Goal: Information Seeking & Learning: Learn about a topic

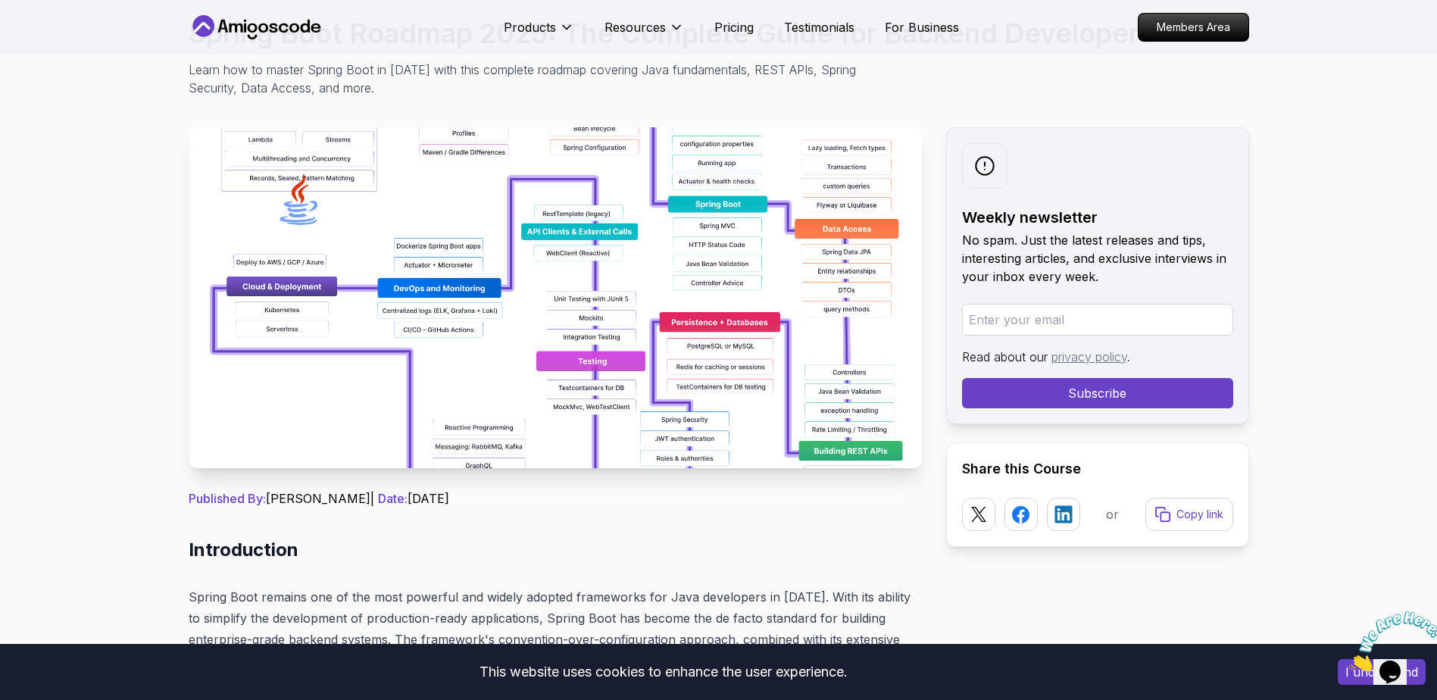
click at [763, 370] on img at bounding box center [555, 297] width 733 height 341
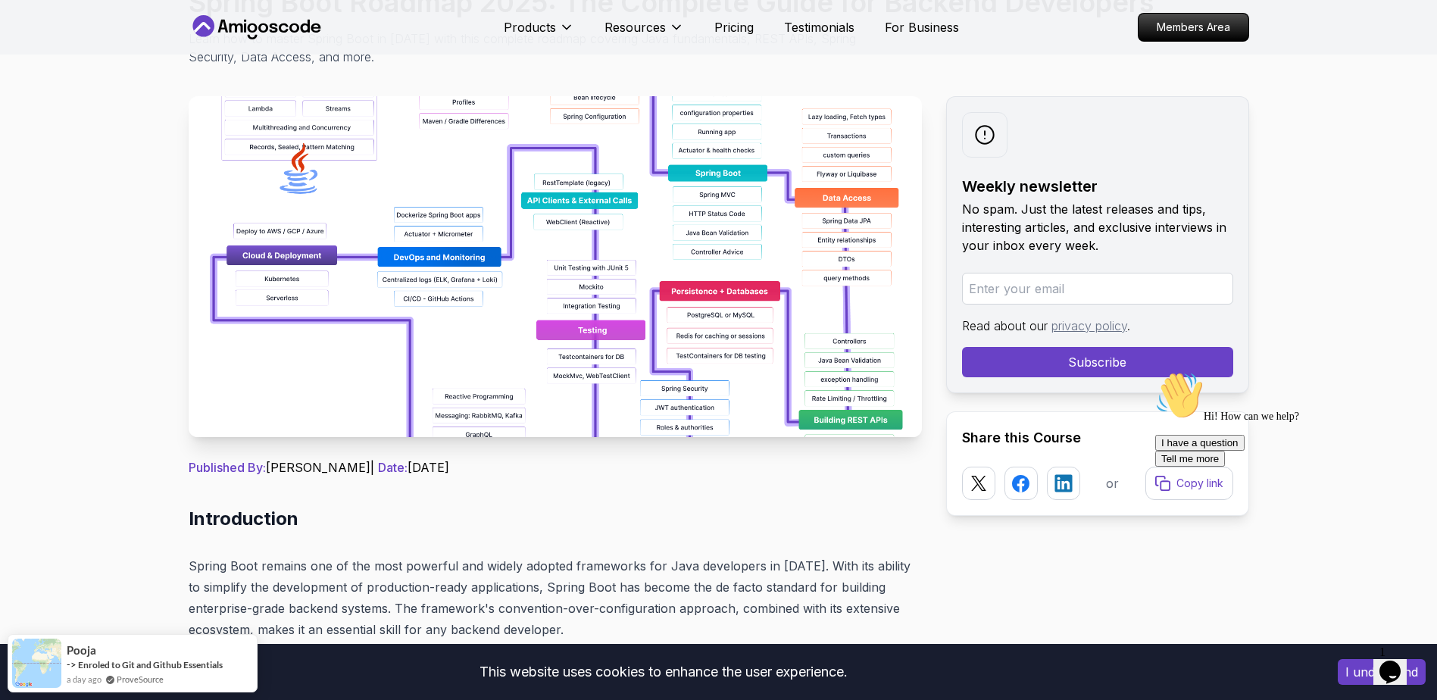
scroll to position [151, 0]
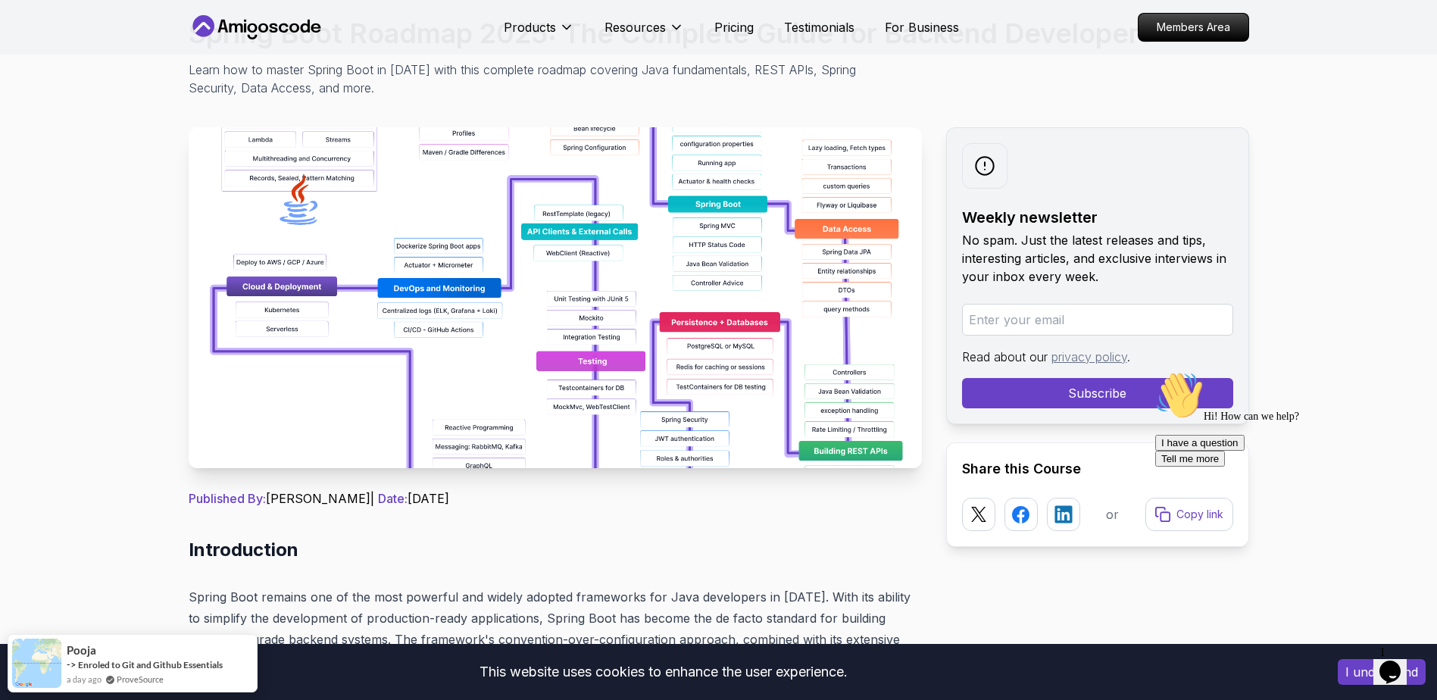
click at [664, 312] on img at bounding box center [555, 297] width 733 height 341
click at [662, 308] on img at bounding box center [555, 297] width 733 height 341
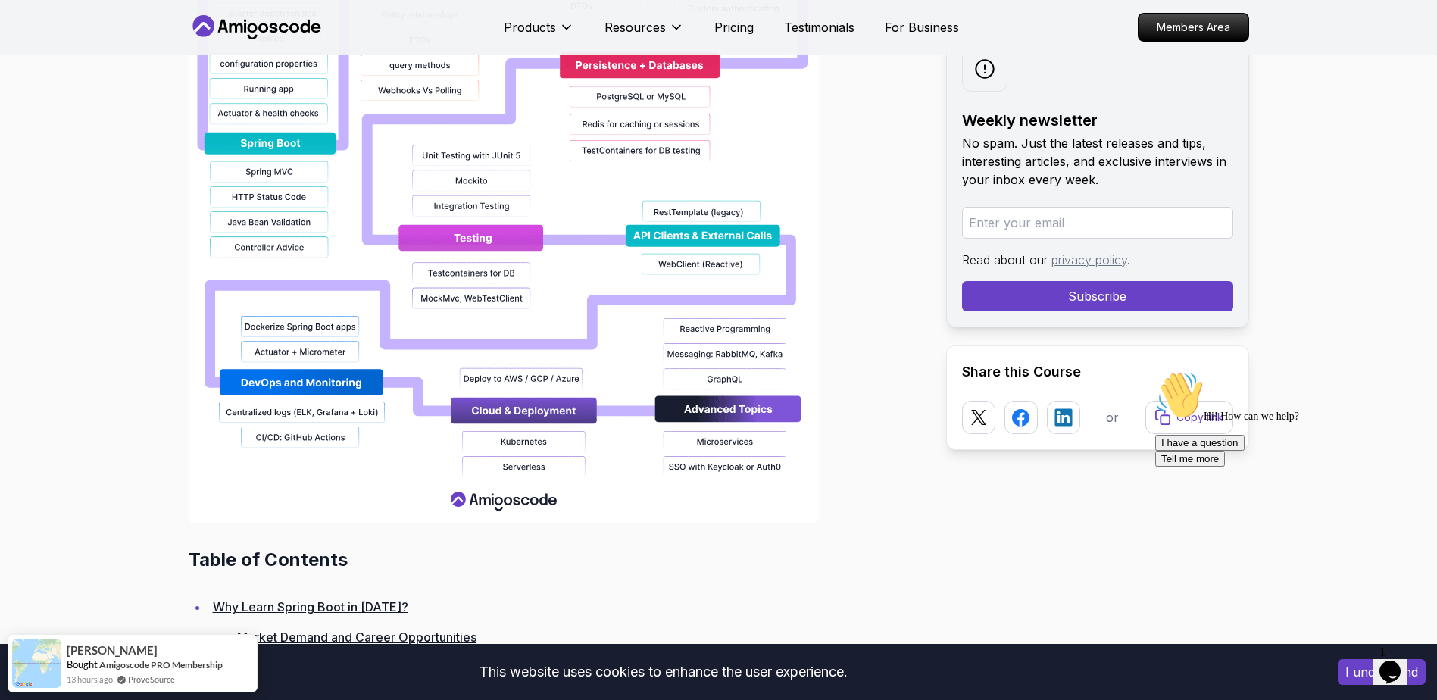
scroll to position [1818, 0]
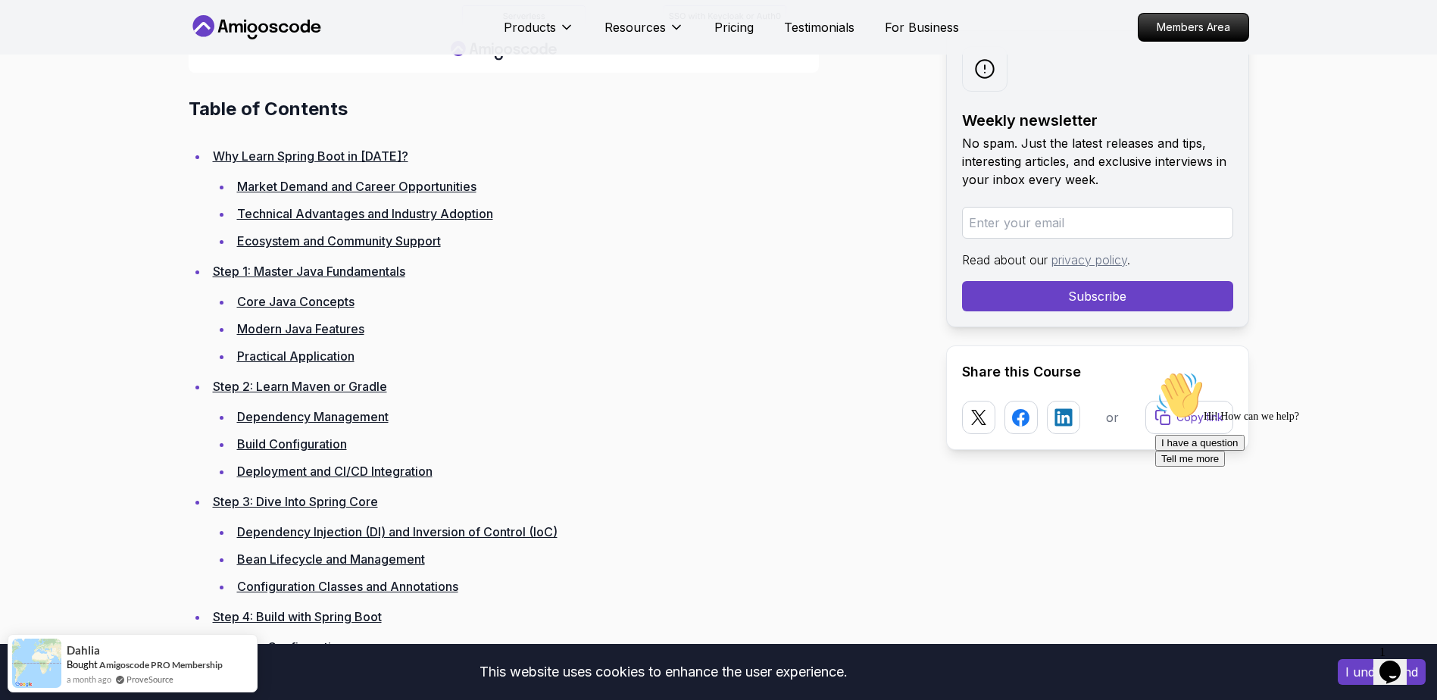
scroll to position [2045, 0]
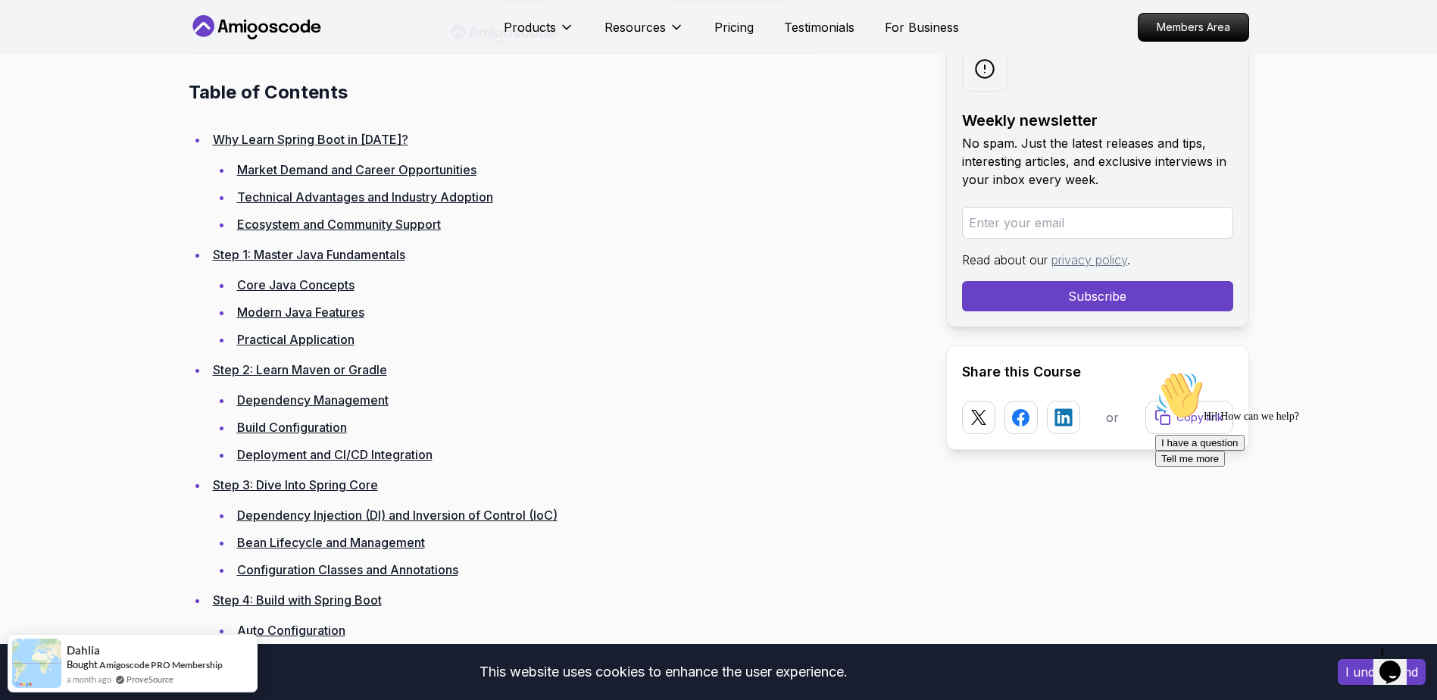
click at [295, 399] on link "Dependency Management" at bounding box center [312, 399] width 151 height 15
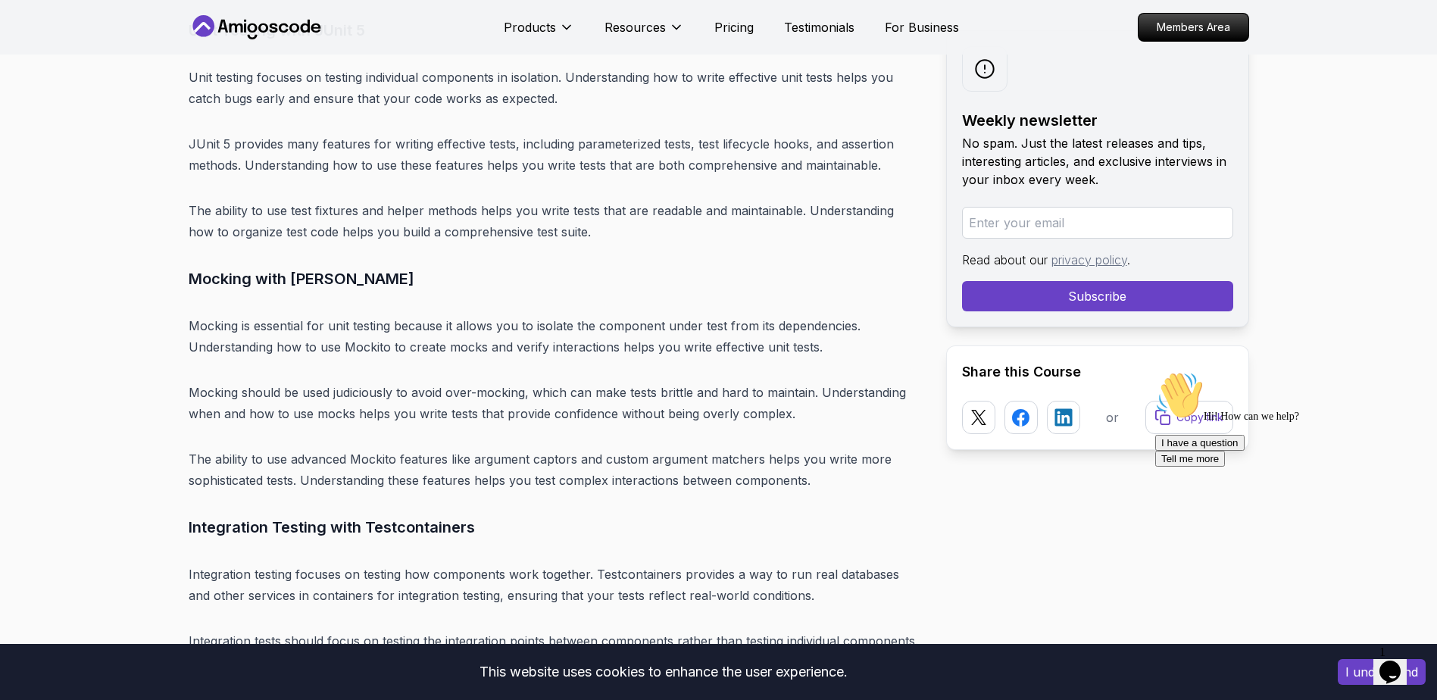
scroll to position [13330, 0]
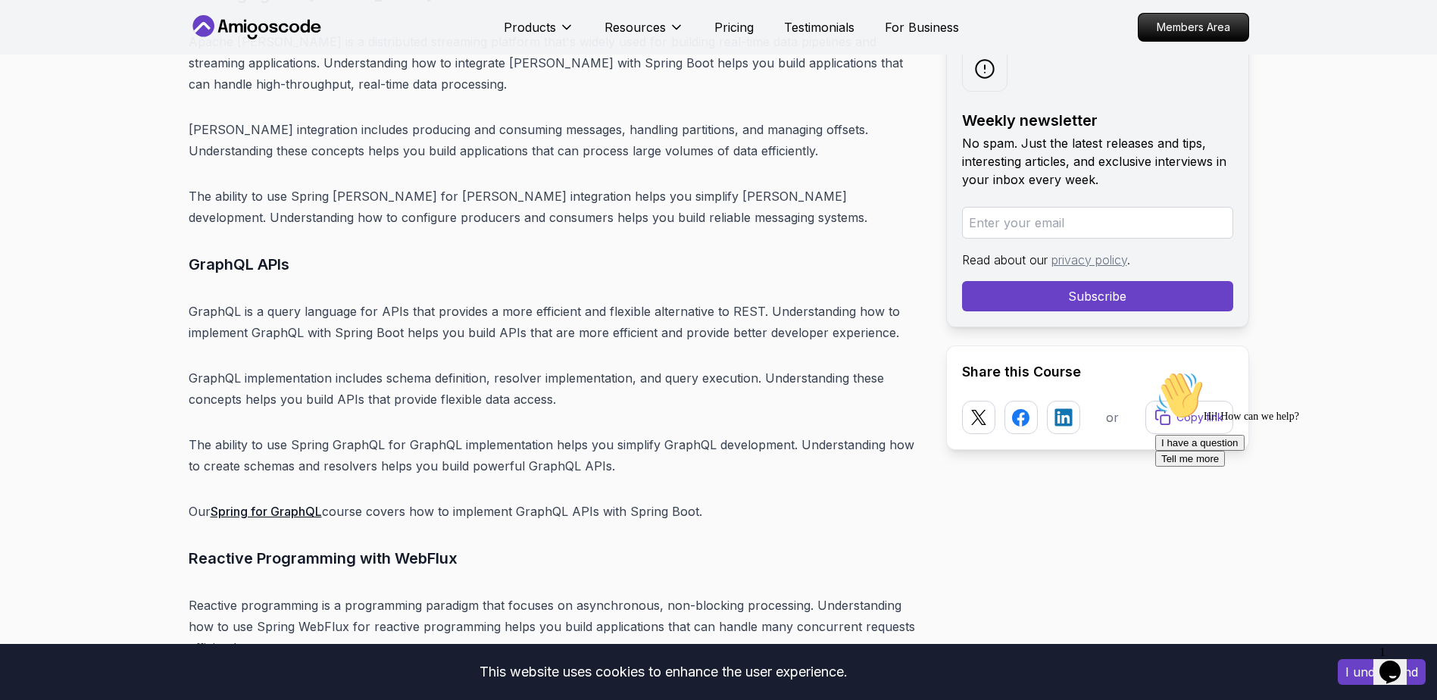
scroll to position [15905, 0]
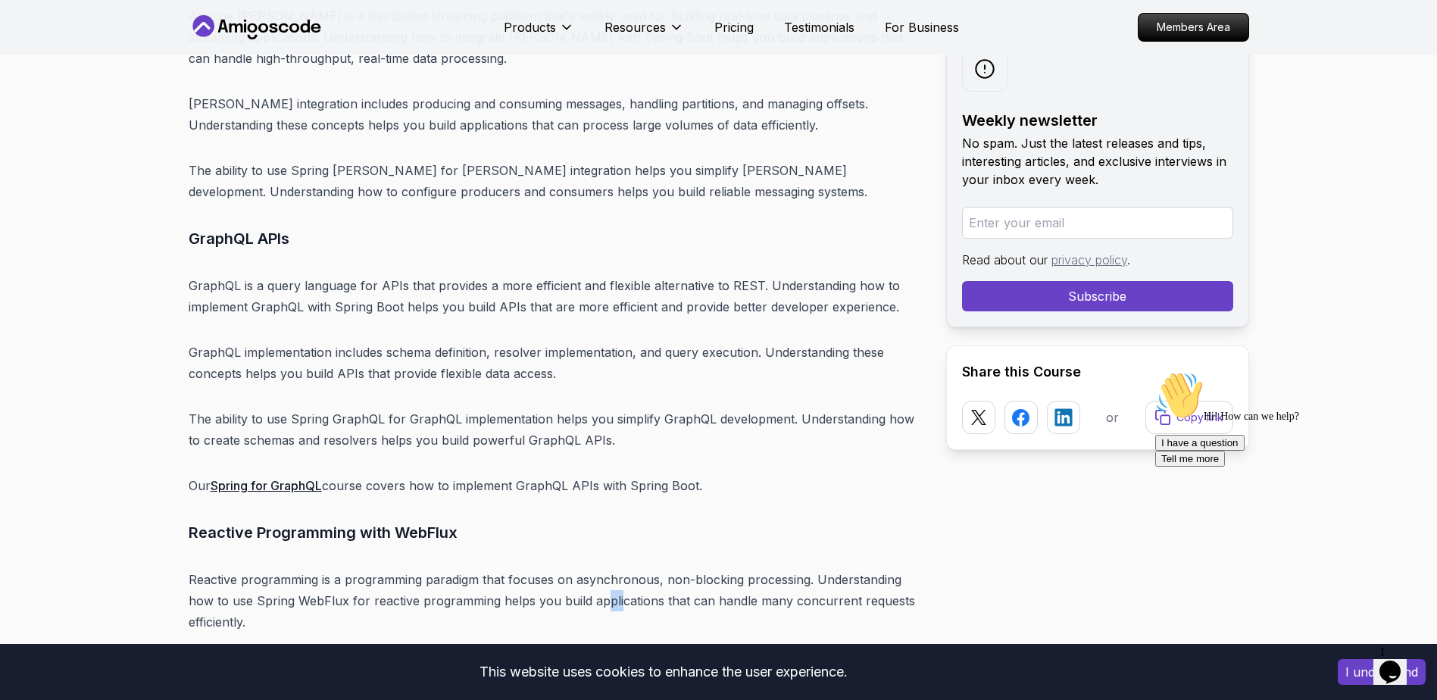
drag, startPoint x: 604, startPoint y: 477, endPoint x: 623, endPoint y: 476, distance: 19.0
click at [622, 569] on p "Reactive programming is a programming paradigm that focuses on asynchronous, no…" at bounding box center [555, 601] width 733 height 64
copy p "plic"
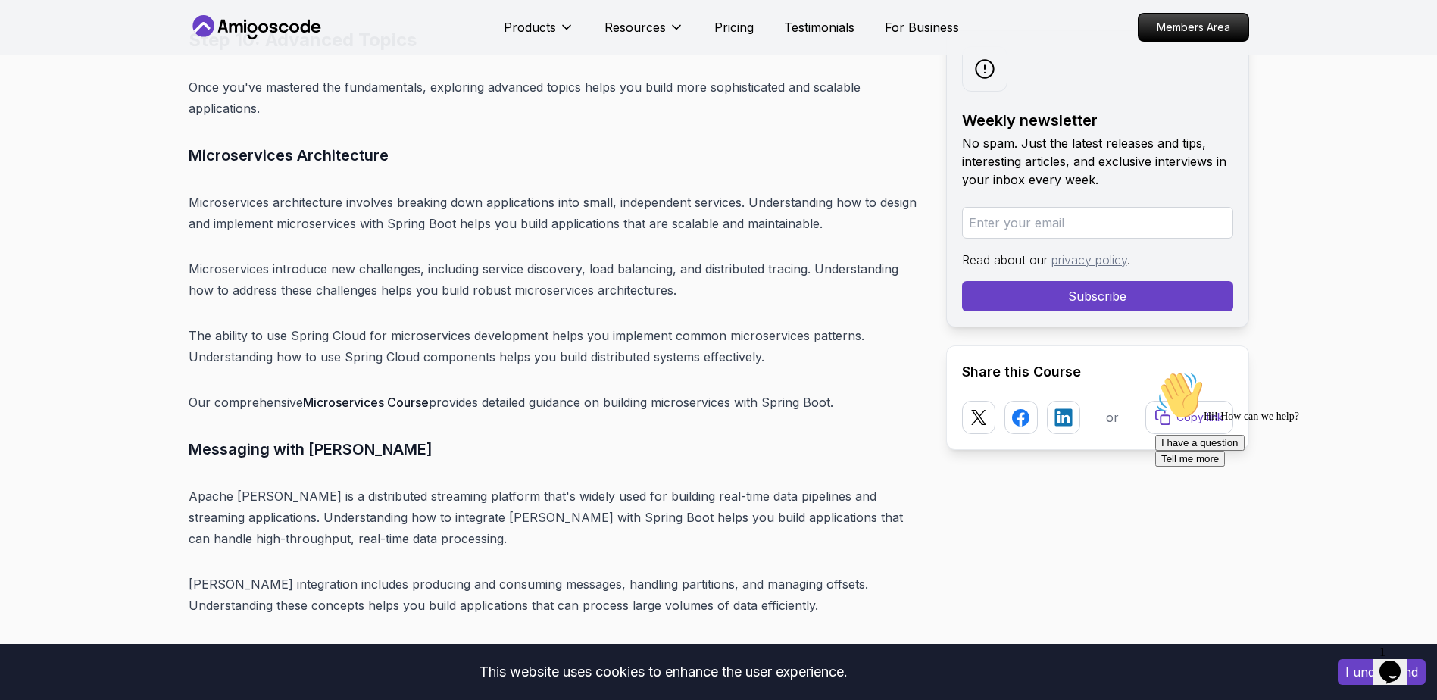
scroll to position [15451, 0]
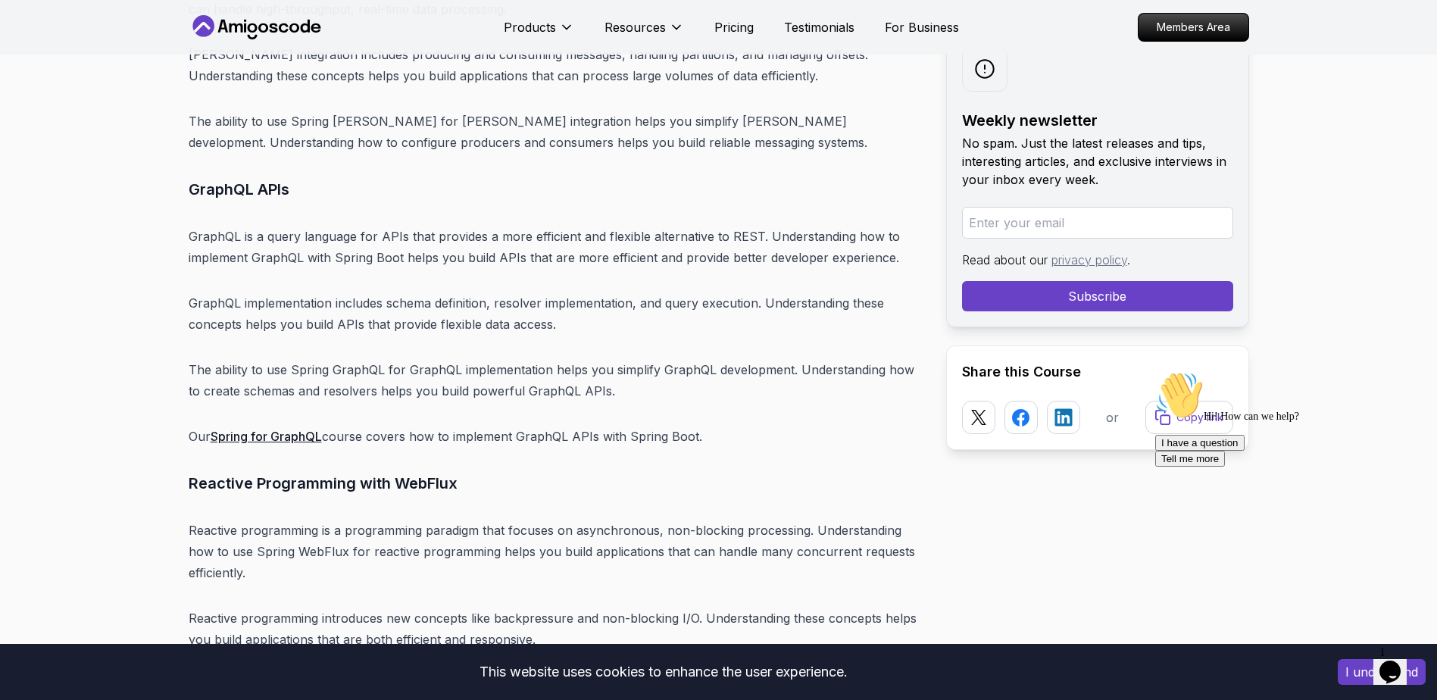
scroll to position [15981, 0]
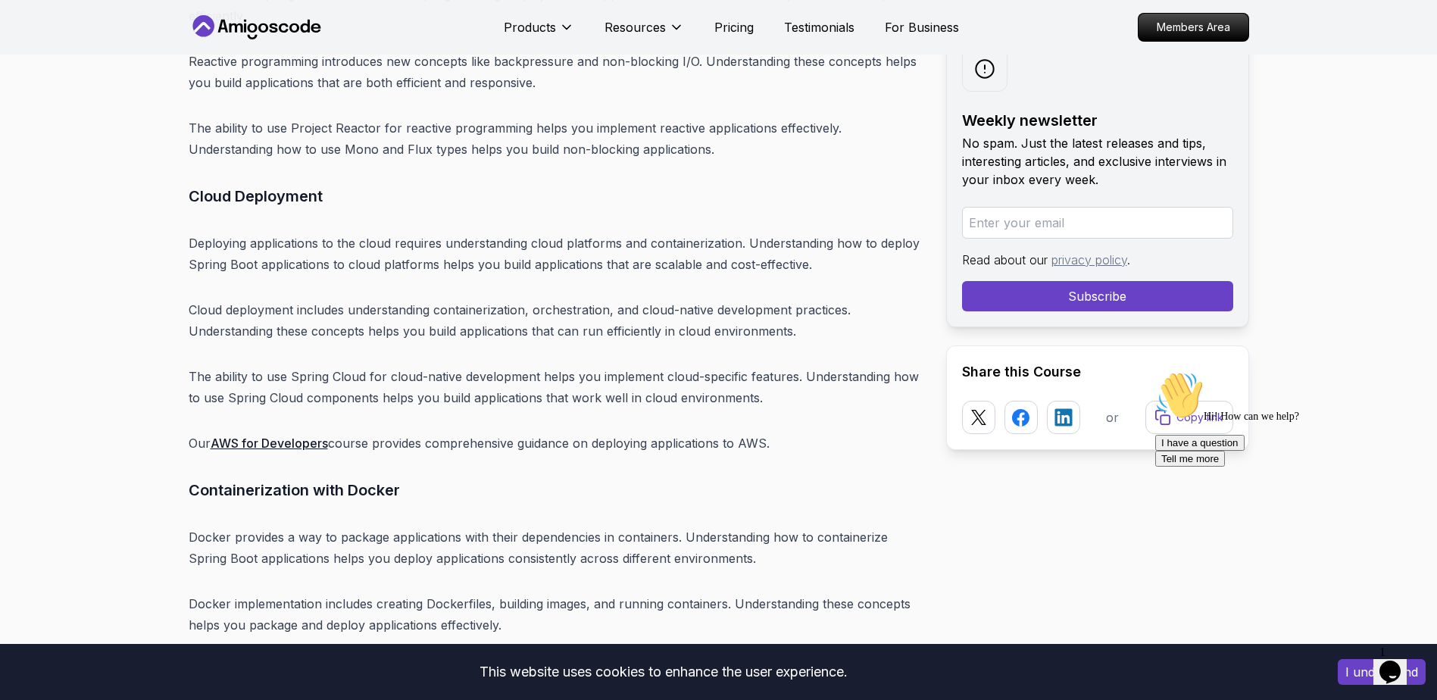
scroll to position [16587, 0]
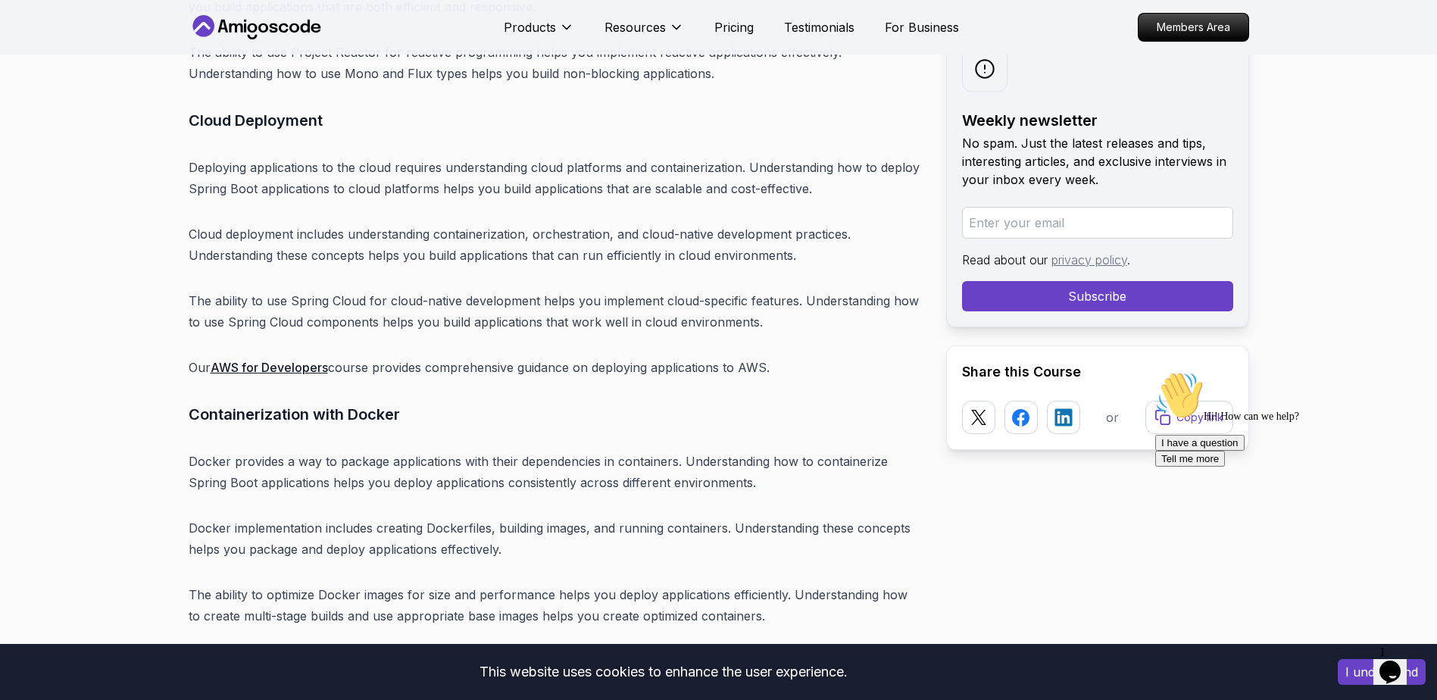
drag, startPoint x: 417, startPoint y: 273, endPoint x: 386, endPoint y: 270, distance: 32.0
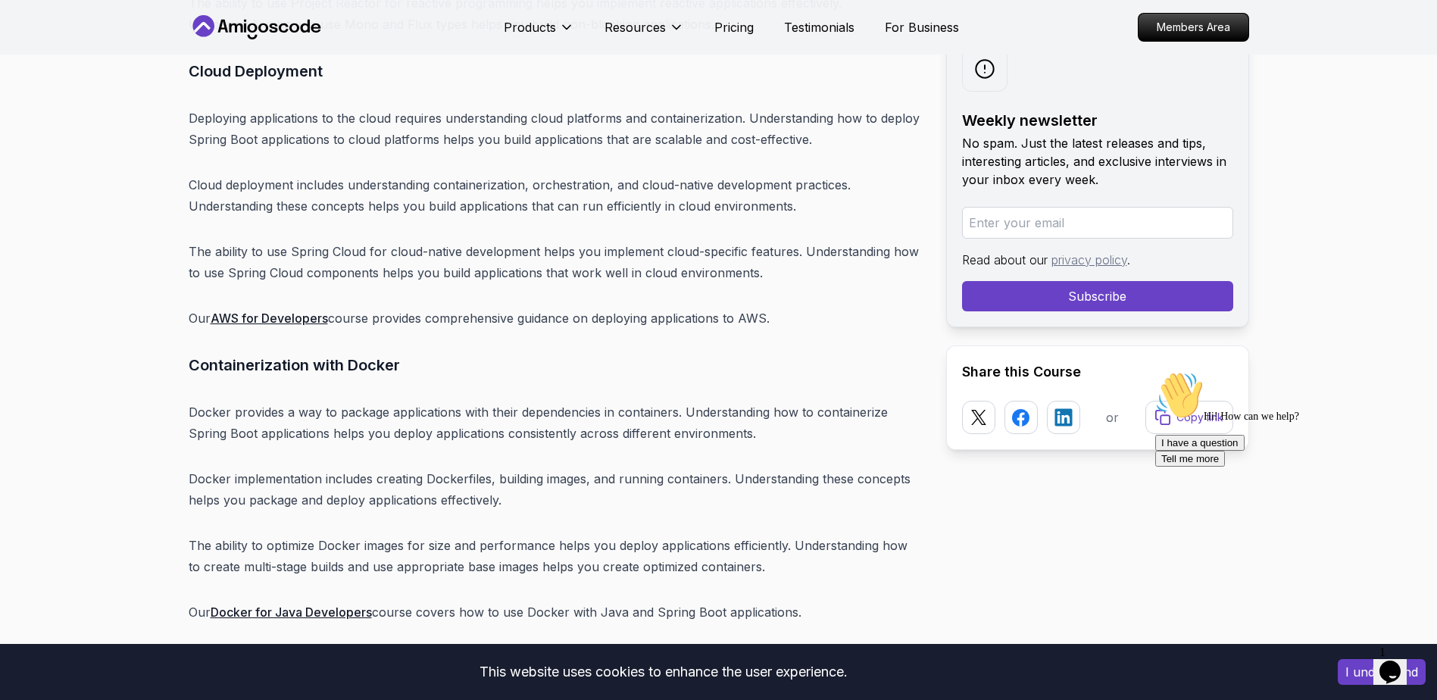
scroll to position [16663, 0]
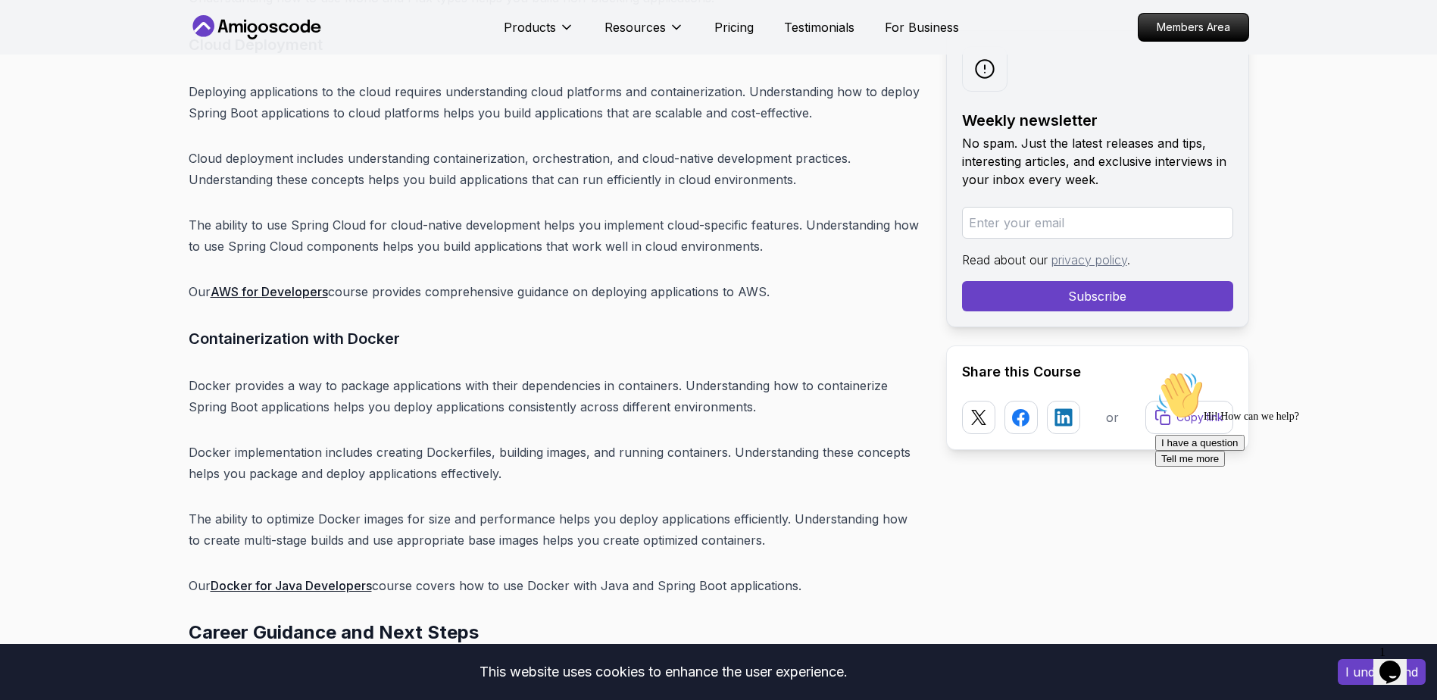
click at [292, 578] on link "Docker for Java Developers" at bounding box center [291, 585] width 161 height 15
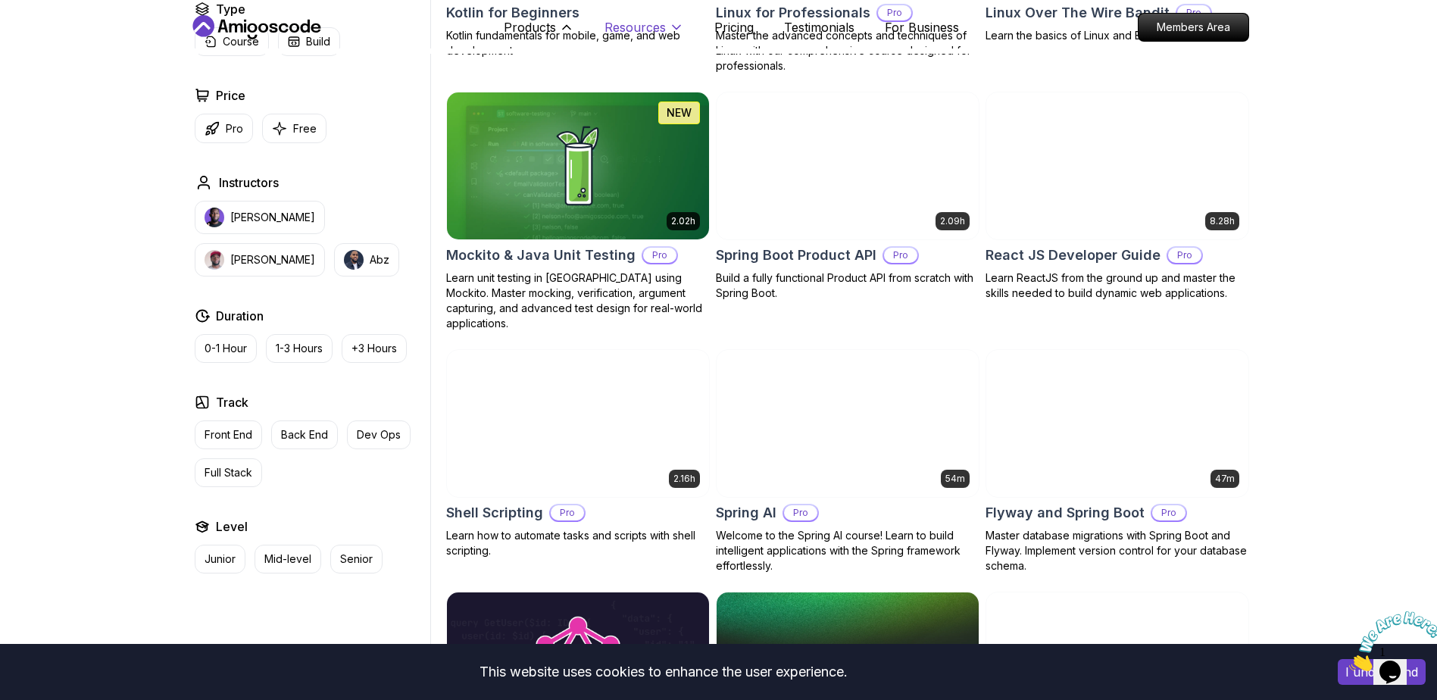
scroll to position [3257, 0]
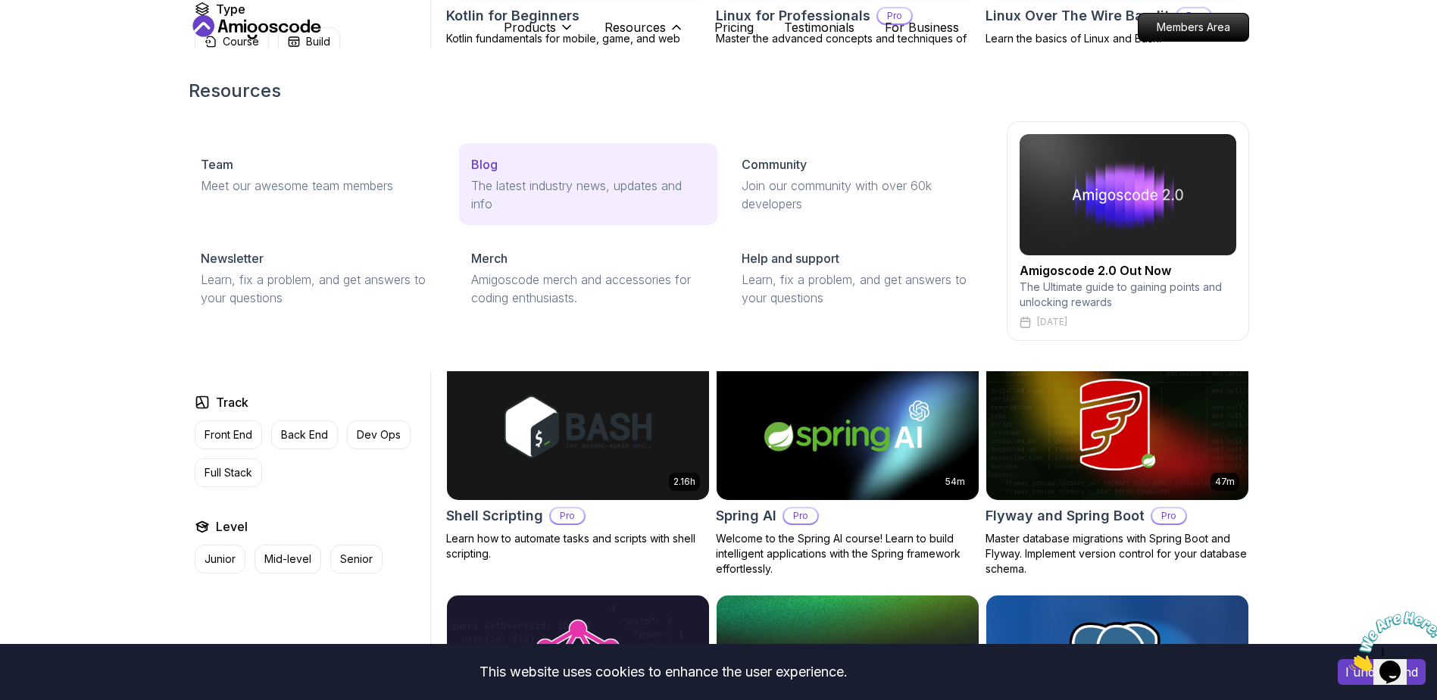
drag, startPoint x: 562, startPoint y: 181, endPoint x: 568, endPoint y: 200, distance: 19.9
click at [563, 183] on p "The latest industry news, updates and info" at bounding box center [588, 194] width 234 height 36
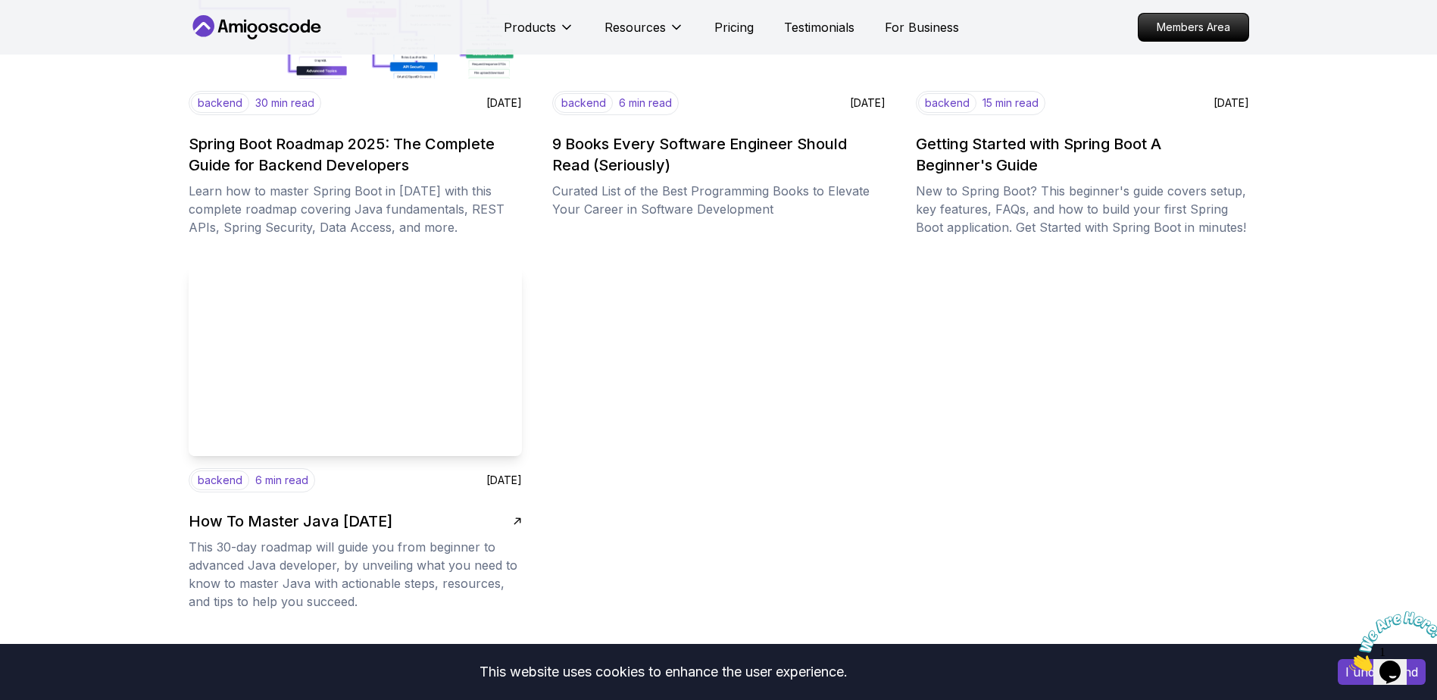
scroll to position [1969, 0]
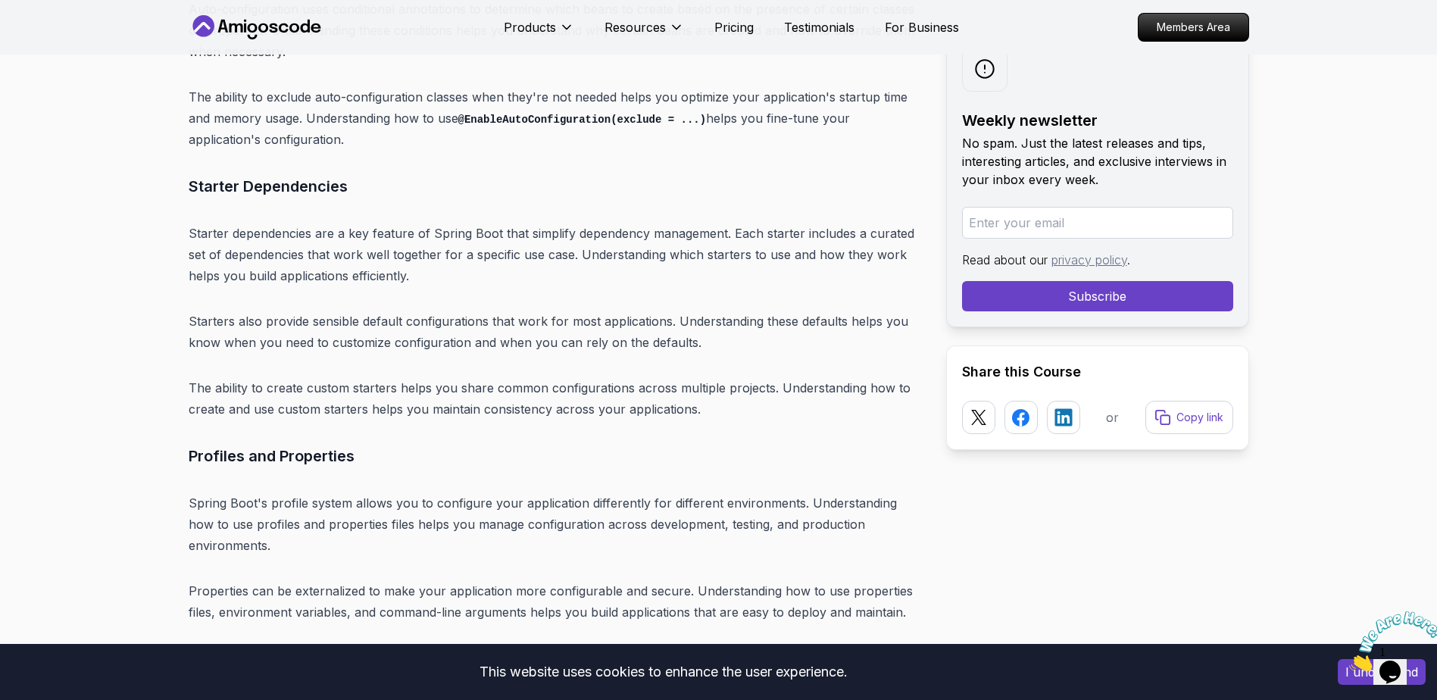
scroll to position [8406, 0]
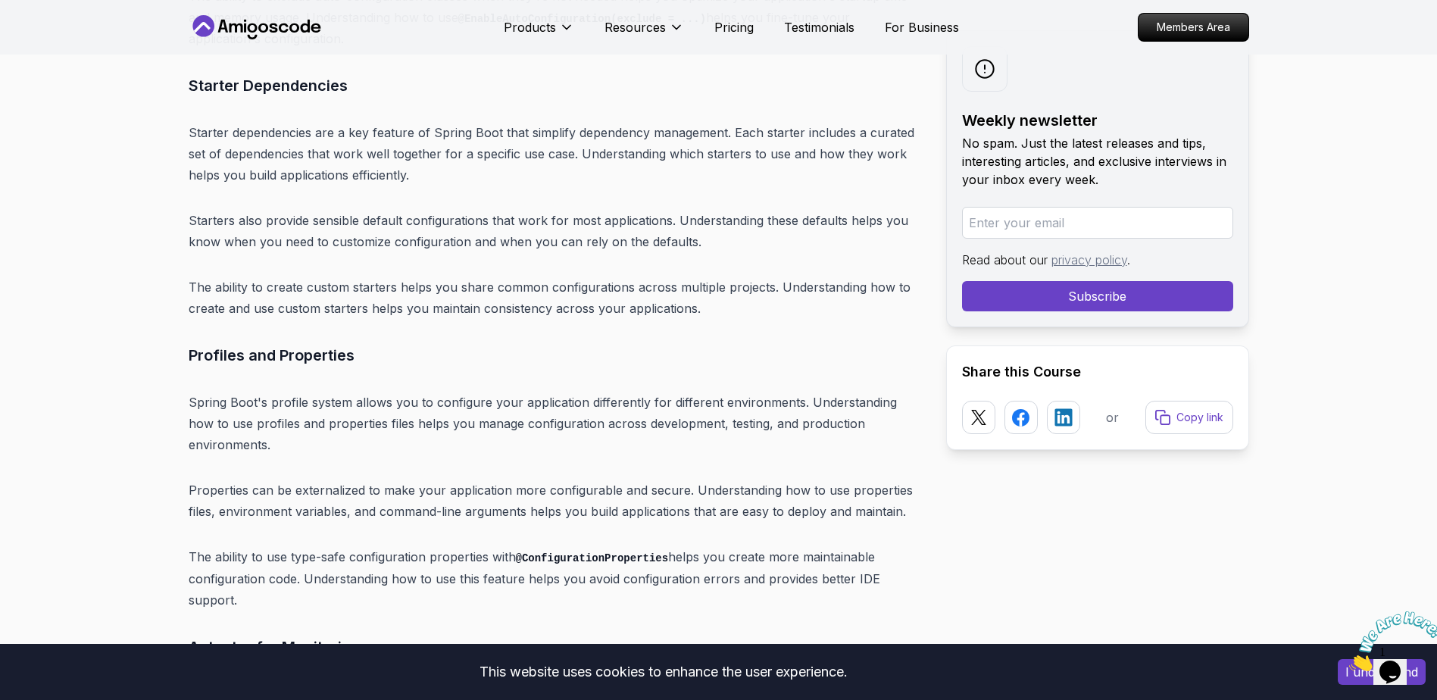
click at [318, 343] on h3 "Profiles and Properties" at bounding box center [555, 355] width 733 height 24
copy div "Profiles and Properties"
